Goal: Transaction & Acquisition: Download file/media

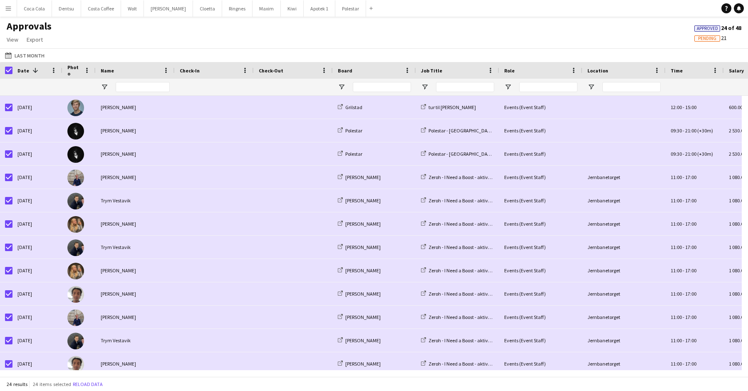
click at [12, 8] on button "Menu" at bounding box center [8, 8] width 17 height 17
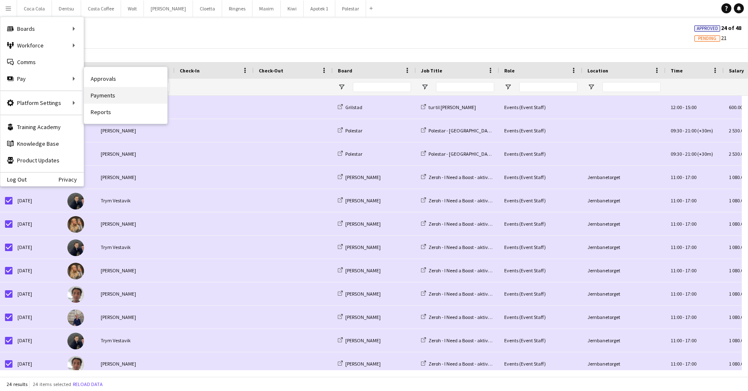
click at [115, 96] on link "Payments" at bounding box center [125, 95] width 83 height 17
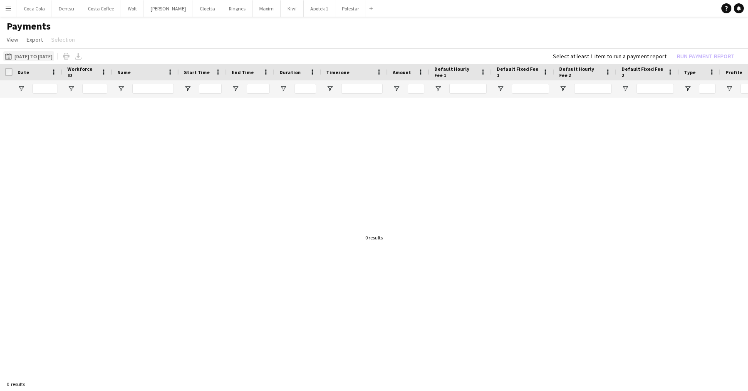
click at [42, 56] on button "[DATE] to [DATE] [DATE] to [DATE]" at bounding box center [28, 56] width 51 height 10
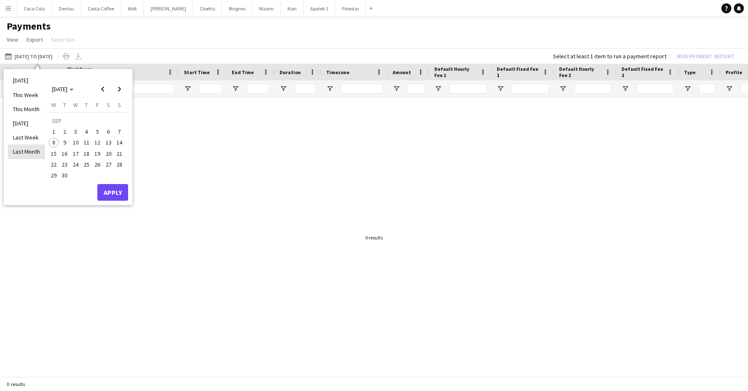
click at [31, 146] on li "Last Month" at bounding box center [26, 151] width 37 height 14
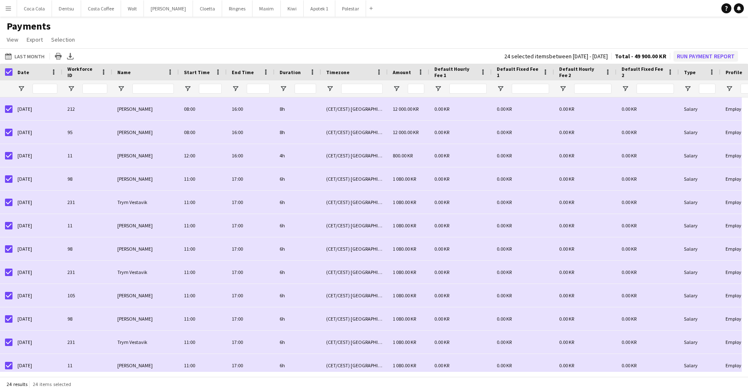
click at [668, 56] on button "Run Payment Report" at bounding box center [705, 56] width 64 height 11
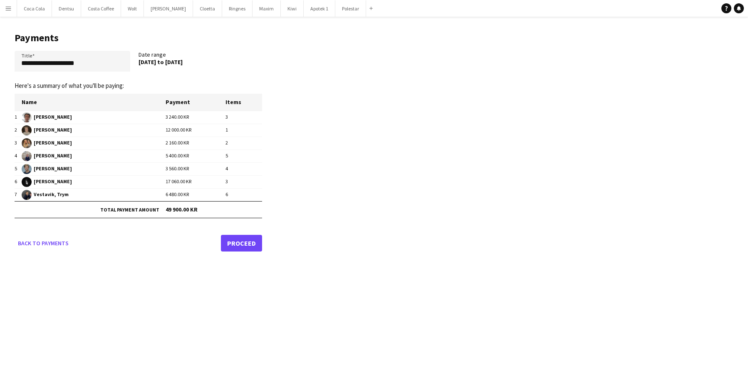
click at [254, 245] on link "Proceed" at bounding box center [241, 243] width 41 height 17
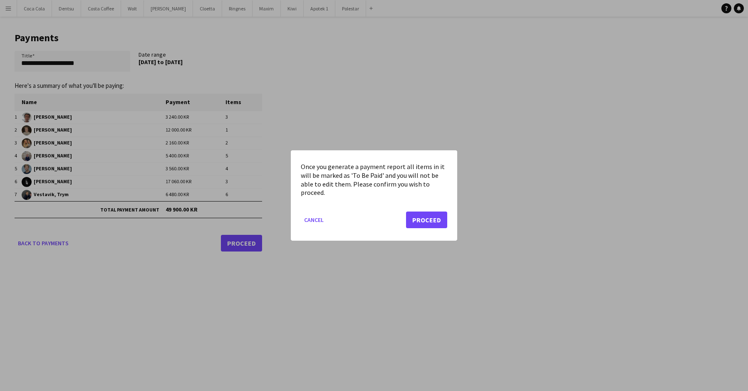
click at [431, 223] on button "Proceed" at bounding box center [426, 219] width 41 height 17
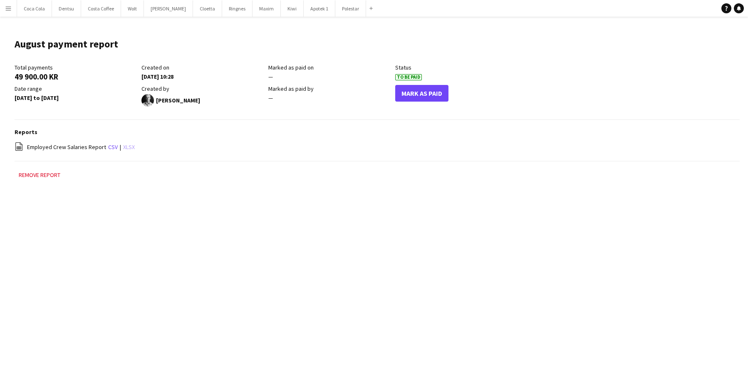
click at [126, 148] on link "xlsx" at bounding box center [129, 146] width 12 height 7
click at [11, 7] on app-icon "Menu" at bounding box center [8, 8] width 7 height 7
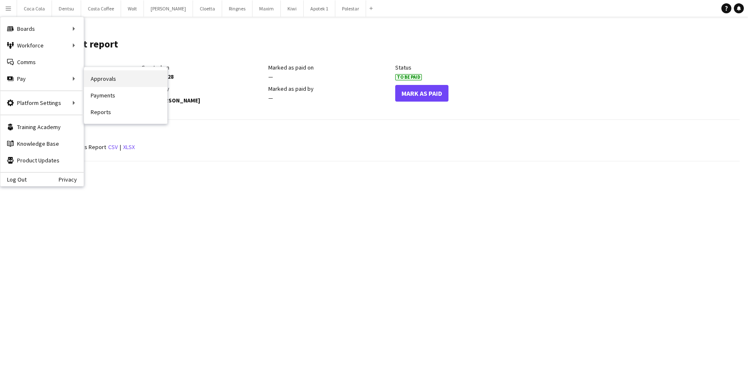
click at [95, 80] on link "Approvals" at bounding box center [125, 78] width 83 height 17
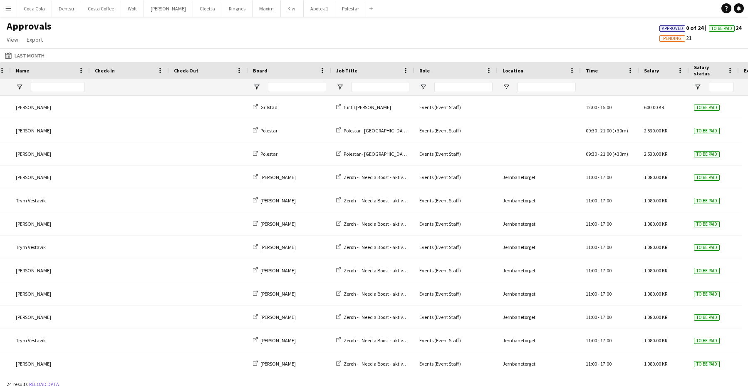
scroll to position [0, 85]
